Goal: Information Seeking & Learning: Learn about a topic

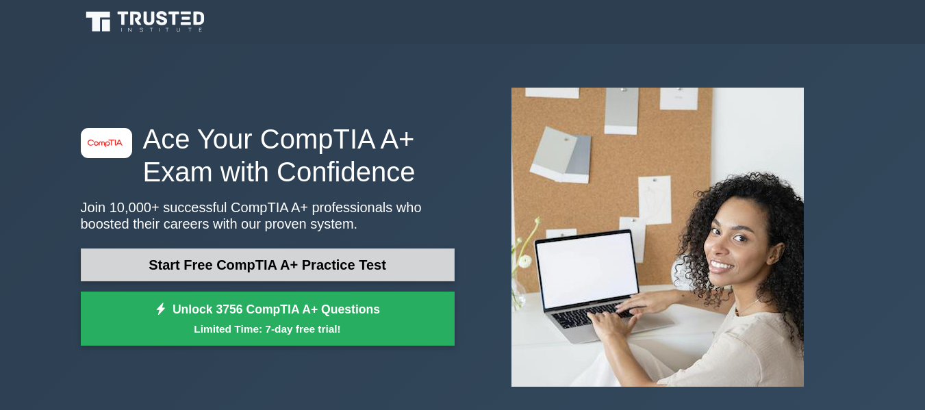
click at [270, 256] on link "Start Free CompTIA A+ Practice Test" at bounding box center [268, 265] width 374 height 33
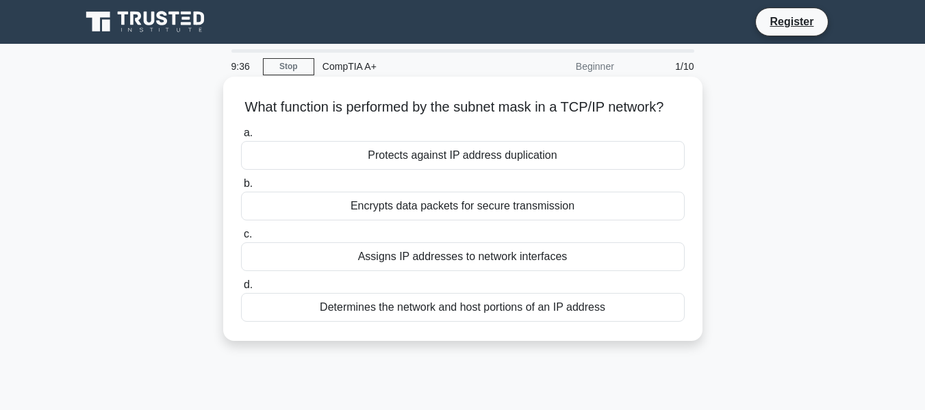
click at [384, 318] on div "Determines the network and host portions of an IP address" at bounding box center [463, 307] width 444 height 29
click at [241, 290] on input "d. Determines the network and host portions of an IP address" at bounding box center [241, 285] width 0 height 9
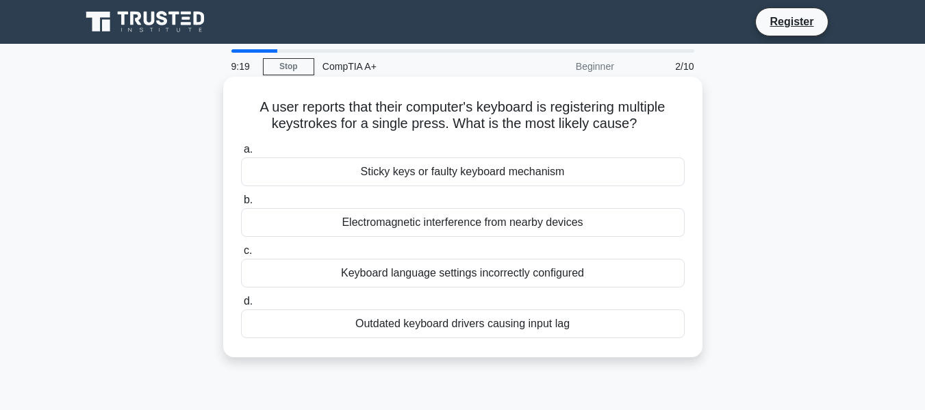
click at [443, 322] on div "Outdated keyboard drivers causing input lag" at bounding box center [463, 324] width 444 height 29
click at [241, 306] on input "d. Outdated keyboard drivers causing input lag" at bounding box center [241, 301] width 0 height 9
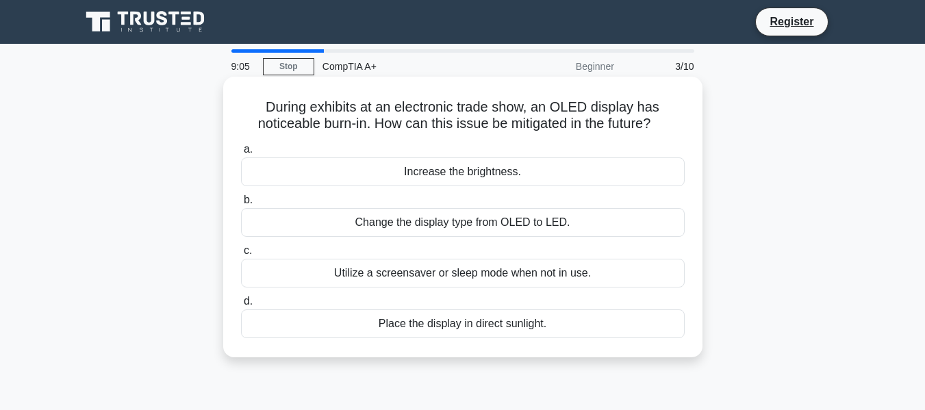
click at [442, 221] on div "Change the display type from OLED to LED." at bounding box center [463, 222] width 444 height 29
click at [241, 205] on input "b. Change the display type from OLED to LED." at bounding box center [241, 200] width 0 height 9
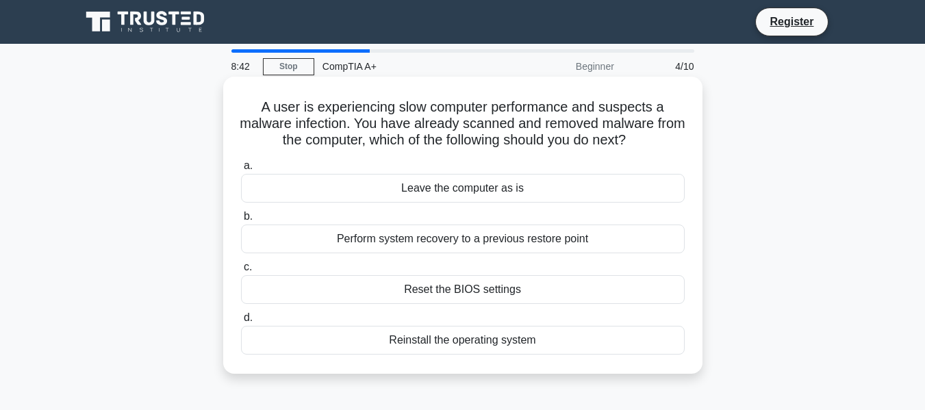
click at [462, 336] on div "Reinstall the operating system" at bounding box center [463, 340] width 444 height 29
click at [241, 323] on input "d. Reinstall the operating system" at bounding box center [241, 318] width 0 height 9
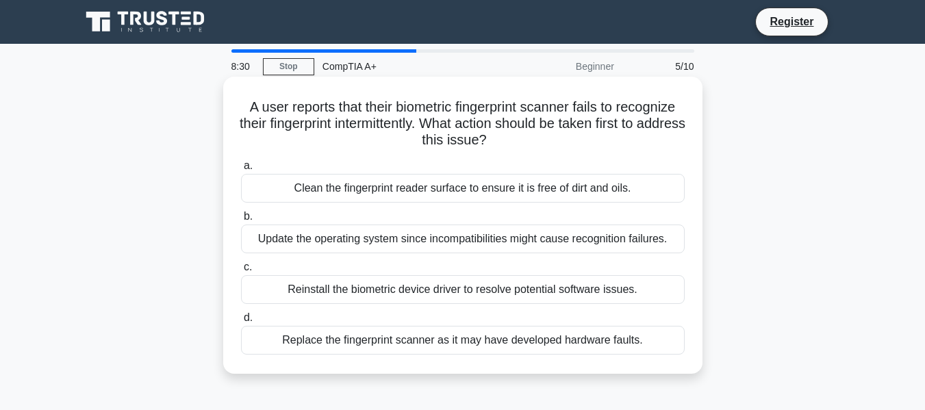
click at [472, 291] on div "Reinstall the biometric device driver to resolve potential software issues." at bounding box center [463, 289] width 444 height 29
click at [241, 272] on input "c. Reinstall the biometric device driver to resolve potential software issues." at bounding box center [241, 267] width 0 height 9
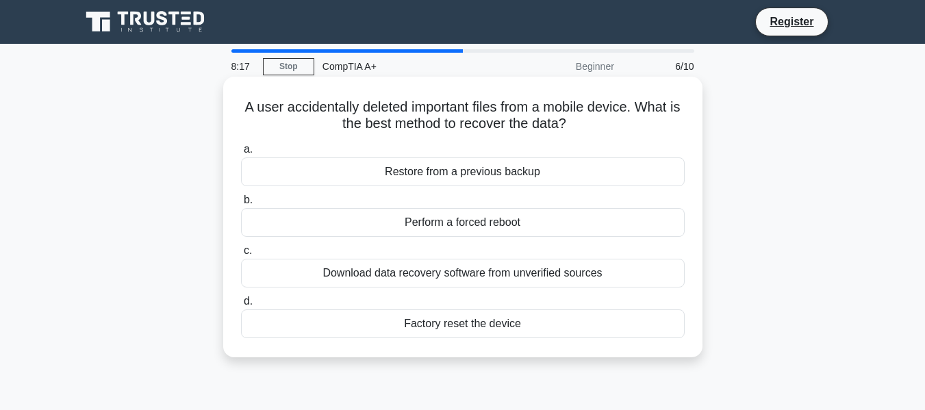
click at [475, 177] on div "Restore from a previous backup" at bounding box center [463, 171] width 444 height 29
click at [241, 154] on input "a. Restore from a previous backup" at bounding box center [241, 149] width 0 height 9
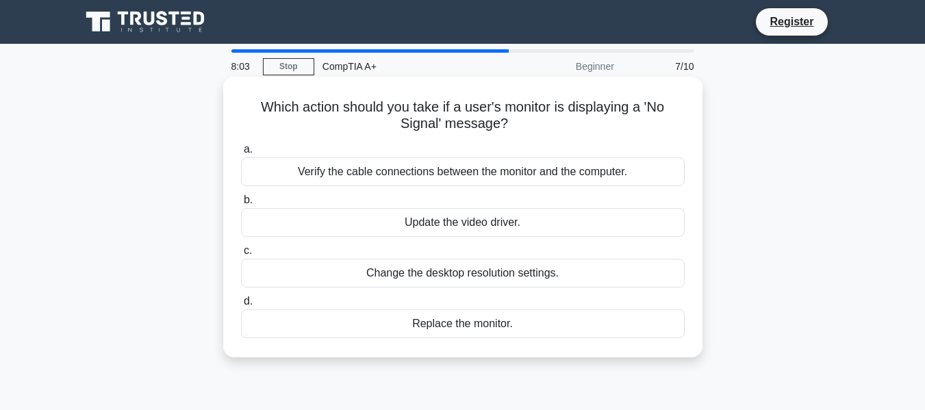
click at [507, 177] on div "Verify the cable connections between the monitor and the computer." at bounding box center [463, 171] width 444 height 29
click at [241, 154] on input "a. Verify the cable connections between the monitor and the computer." at bounding box center [241, 149] width 0 height 9
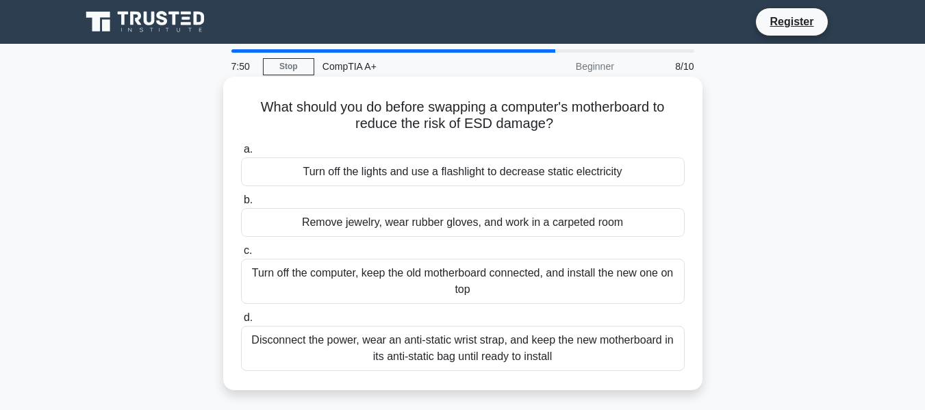
click at [439, 278] on div "Turn off the computer, keep the old motherboard connected, and install the new …" at bounding box center [463, 281] width 444 height 45
click at [241, 255] on input "c. Turn off the computer, keep the old motherboard connected, and install the n…" at bounding box center [241, 251] width 0 height 9
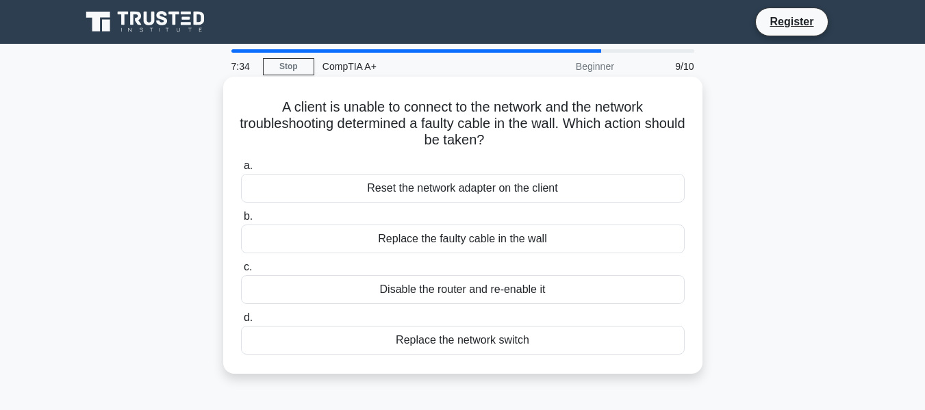
click at [505, 234] on div "Replace the faulty cable in the wall" at bounding box center [463, 239] width 444 height 29
click at [241, 221] on input "b. Replace the faulty cable in the wall" at bounding box center [241, 216] width 0 height 9
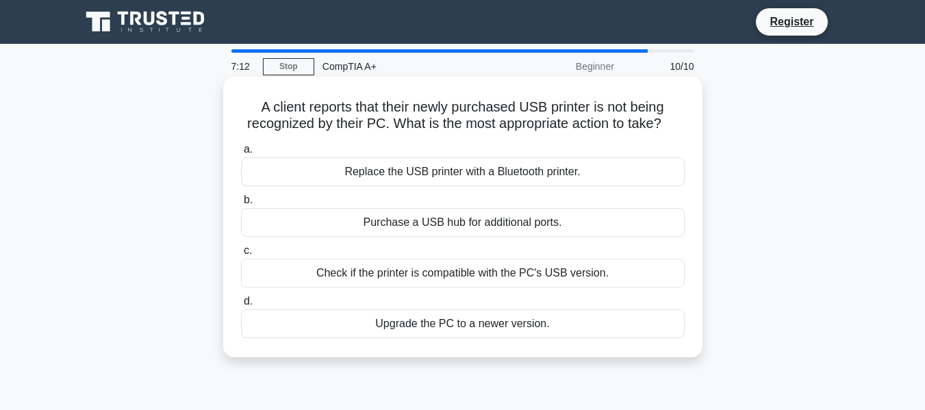
click at [478, 275] on div "Check if the printer is compatible with the PC's USB version." at bounding box center [463, 273] width 444 height 29
click at [241, 255] on input "c. Check if the printer is compatible with the PC's USB version." at bounding box center [241, 251] width 0 height 9
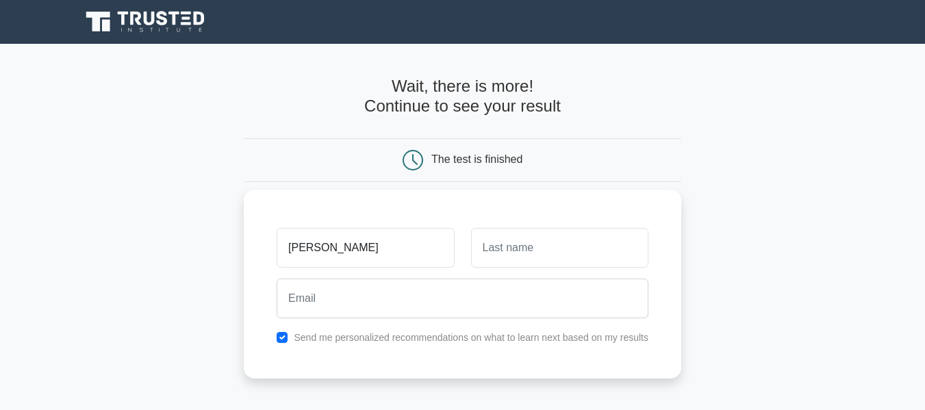
type input "Abdul"
click at [570, 231] on input "text" at bounding box center [559, 248] width 177 height 40
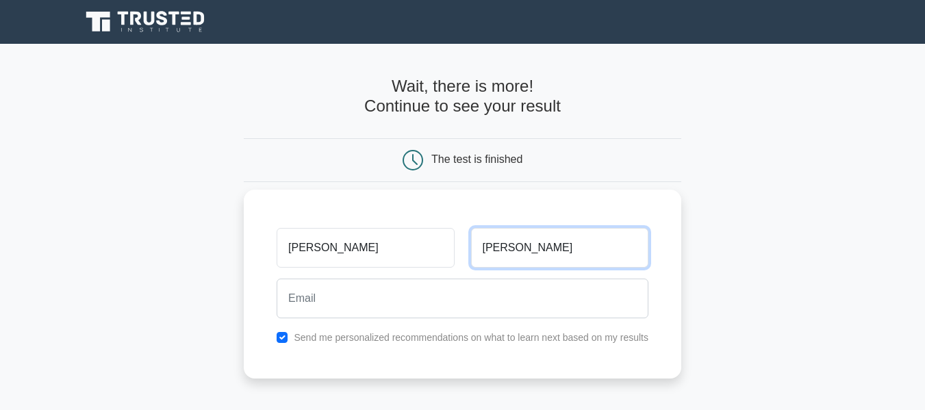
type input "Sattar"
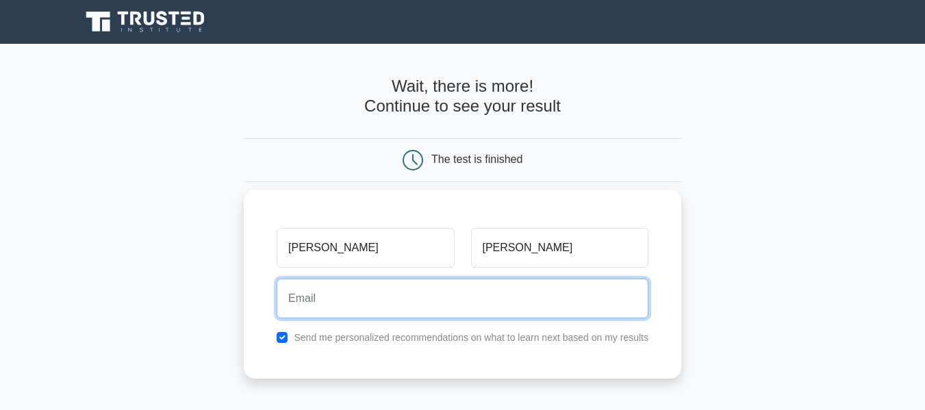
click at [416, 303] on input "email" at bounding box center [463, 299] width 372 height 40
type input "abdulsattarasdf87@gmail.com"
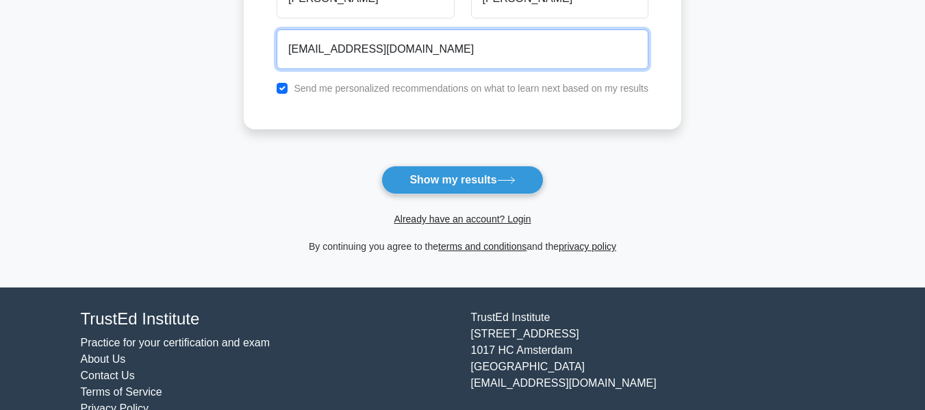
scroll to position [279, 0]
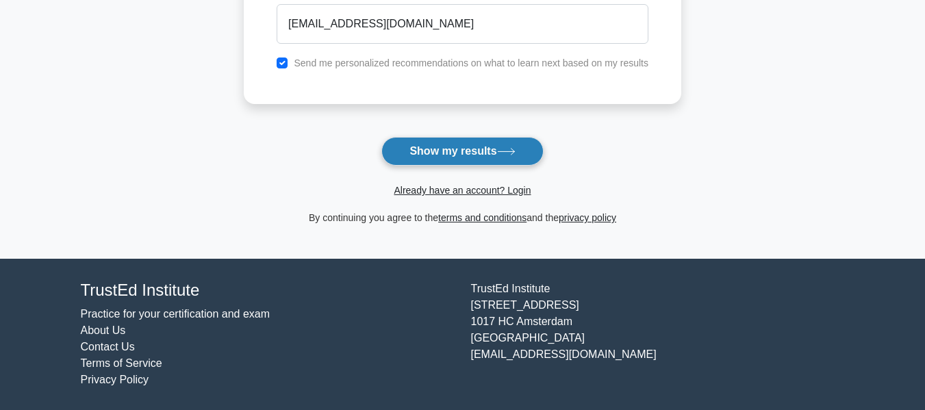
click at [479, 155] on button "Show my results" at bounding box center [462, 151] width 162 height 29
